Goal: Book appointment/travel/reservation

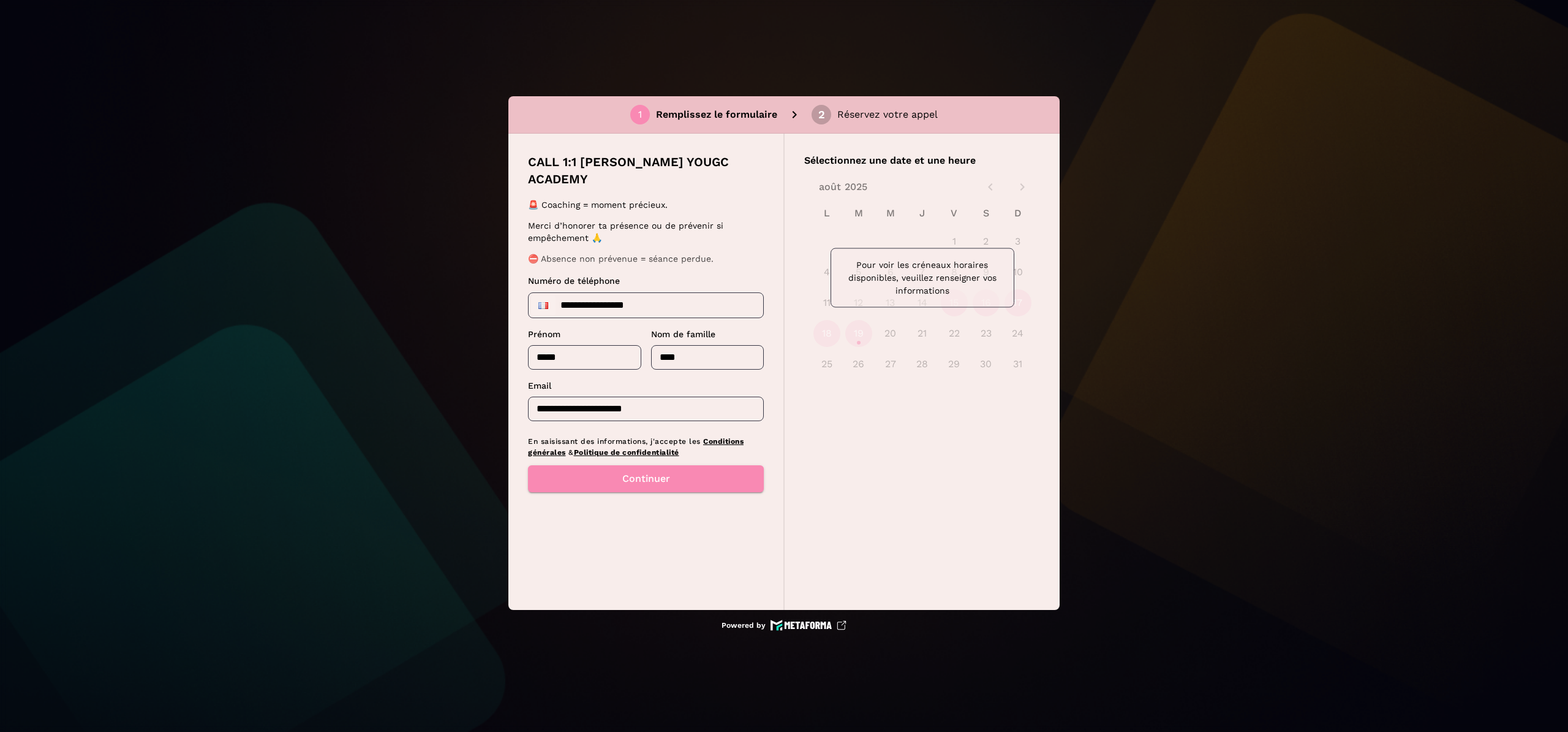
click at [580, 345] on input "*****" at bounding box center [584, 357] width 113 height 25
click at [615, 468] on button "Continuer" at bounding box center [646, 478] width 236 height 27
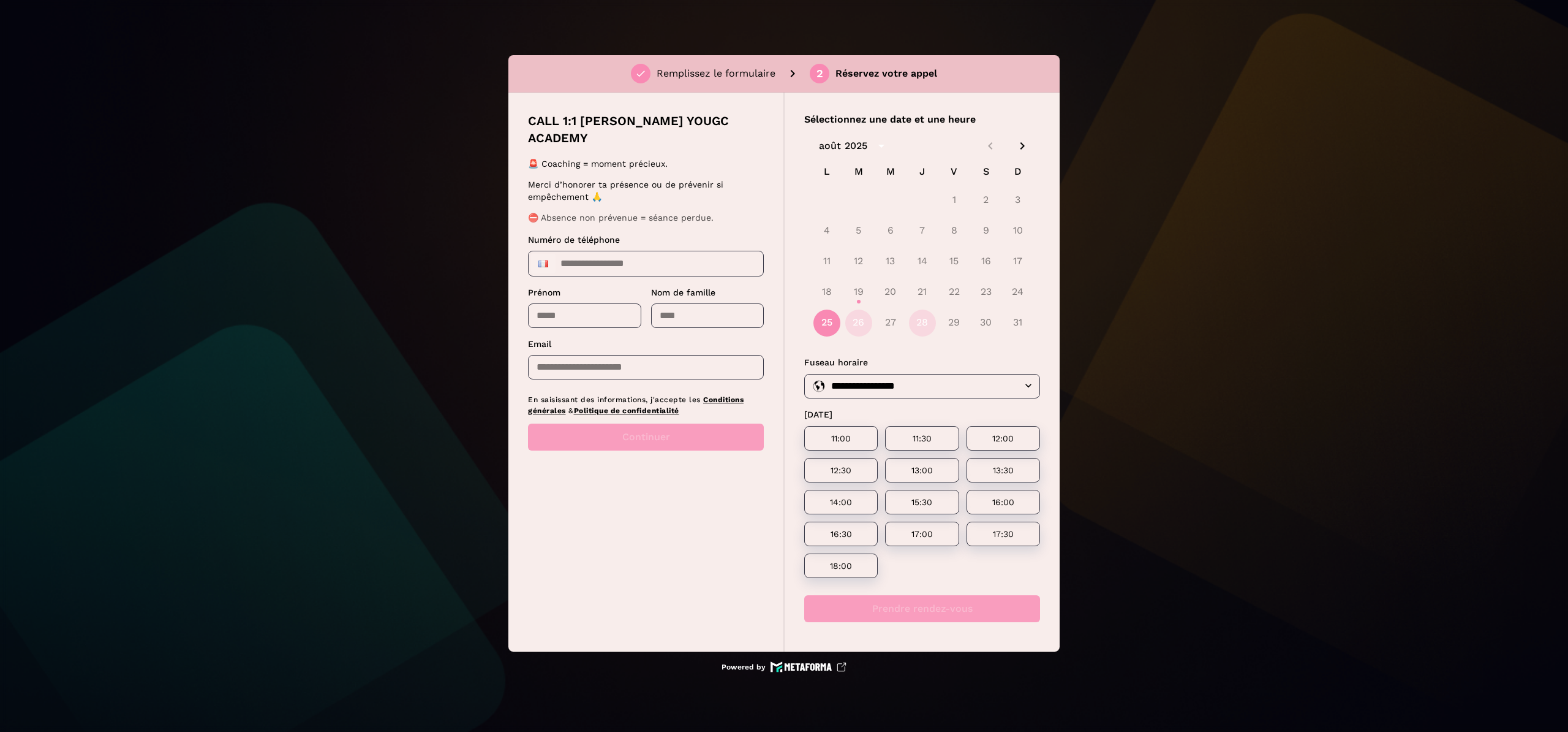
click at [1024, 147] on icon "Next month" at bounding box center [1022, 145] width 15 height 15
click at [989, 147] on icon "Previous month" at bounding box center [991, 145] width 15 height 15
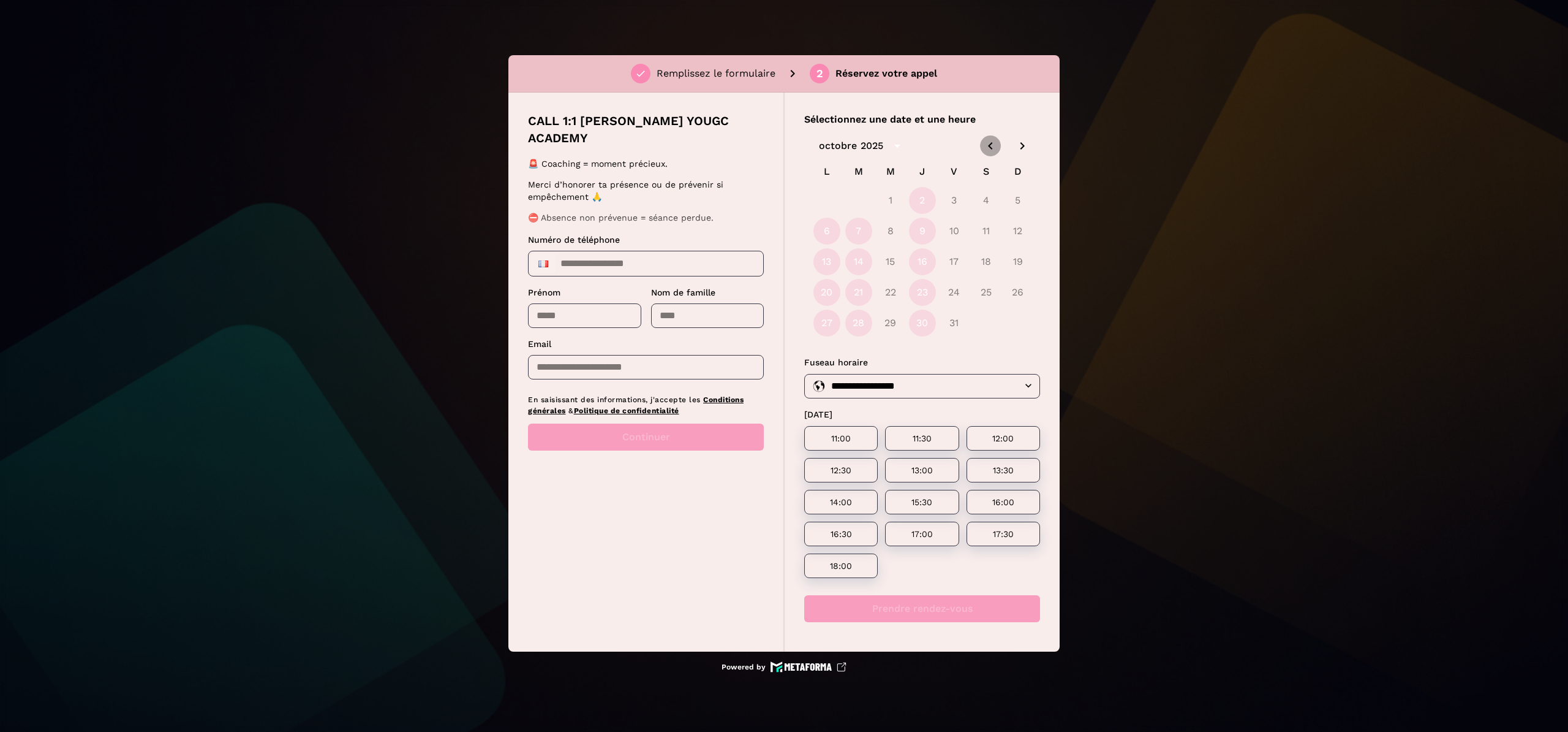
click at [989, 147] on icon "Previous month" at bounding box center [991, 145] width 15 height 15
click at [1022, 145] on icon "Next month" at bounding box center [1022, 145] width 15 height 15
click at [1022, 145] on icon "Next month" at bounding box center [1022, 145] width 5 height 7
click at [834, 291] on button "17" at bounding box center [826, 292] width 27 height 27
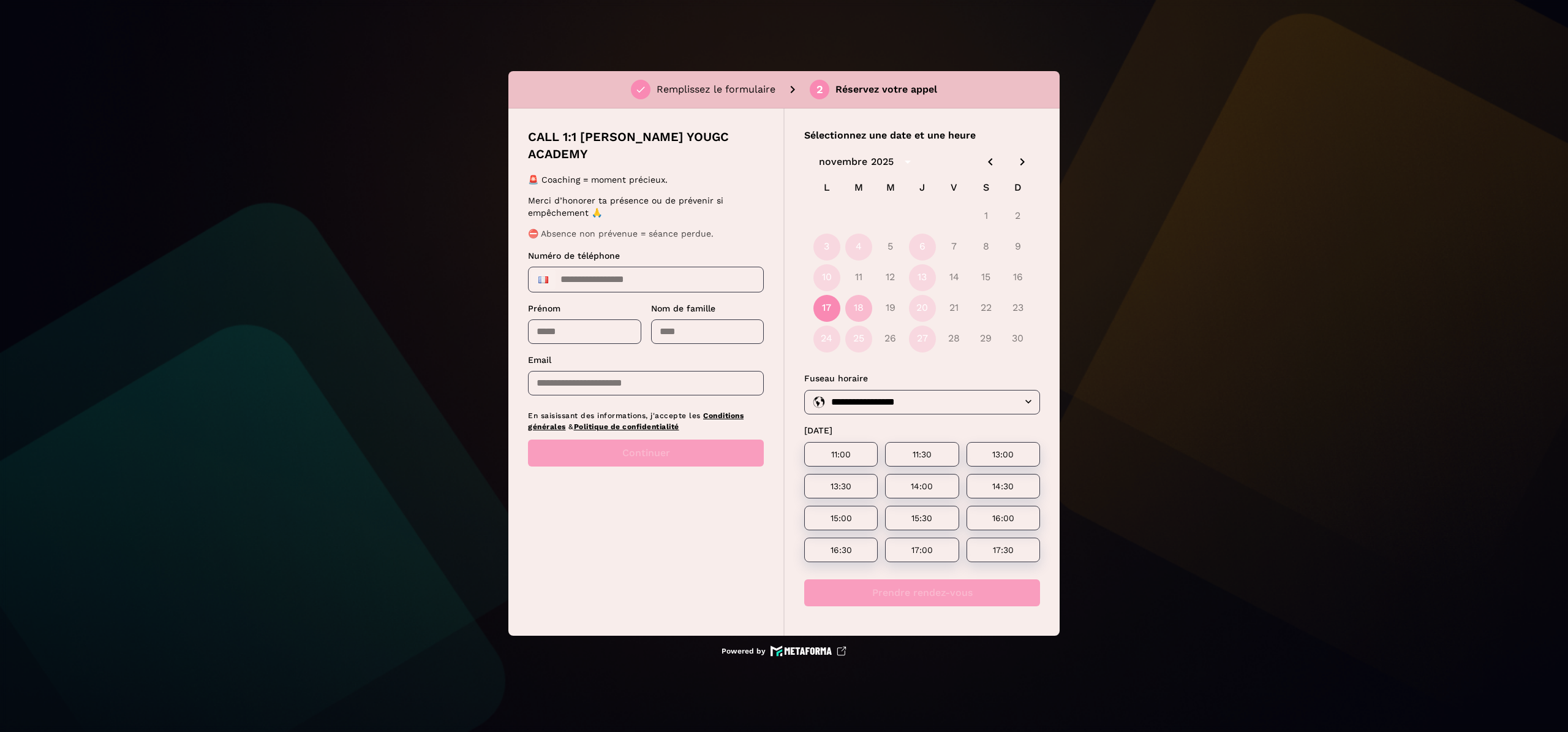
click at [859, 308] on button "18" at bounding box center [859, 308] width 27 height 27
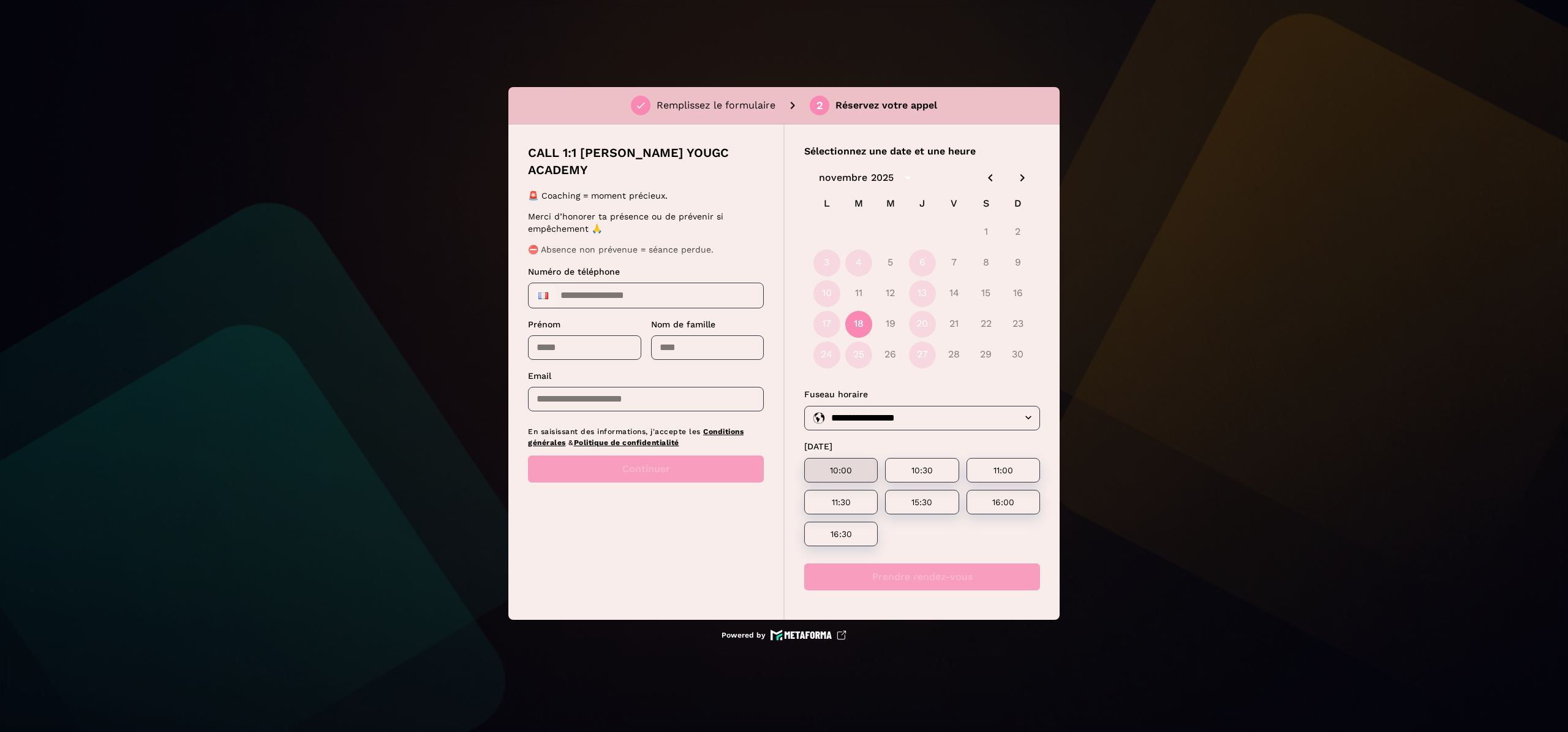
click at [839, 465] on p "10:00" at bounding box center [841, 470] width 44 height 10
click at [941, 580] on button "Prendre rendez-vous" at bounding box center [922, 576] width 236 height 27
